Goal: Register for event/course

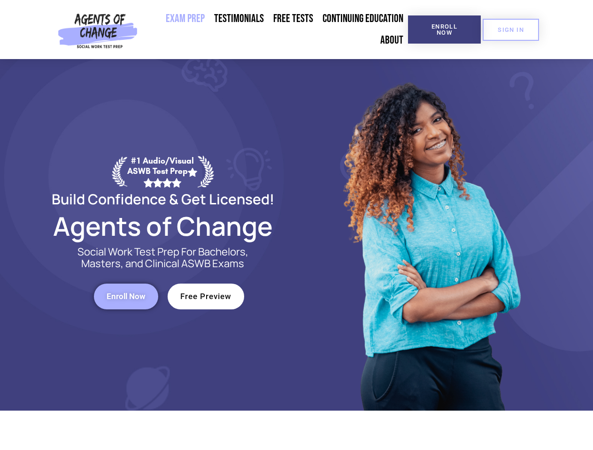
click at [297, 225] on div at bounding box center [430, 235] width 267 height 352
click at [444, 30] on span "Enroll Now" at bounding box center [444, 29] width 43 height 12
click at [511, 30] on span "SIGN IN" at bounding box center [510, 30] width 26 height 6
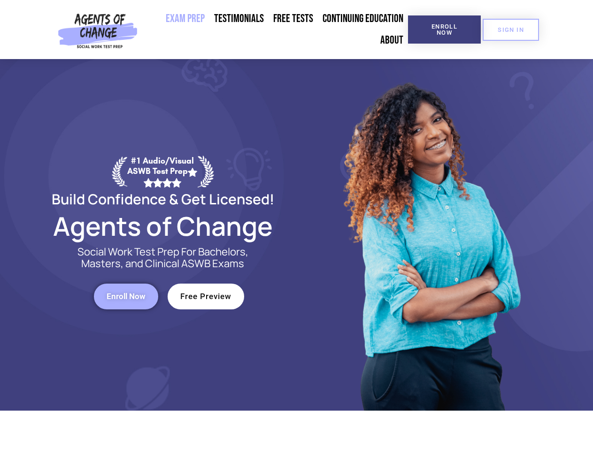
click at [126, 297] on span "Enroll Now" at bounding box center [126, 297] width 39 height 8
click at [206, 297] on span "Free Preview" at bounding box center [205, 297] width 51 height 8
